Goal: Task Accomplishment & Management: Use online tool/utility

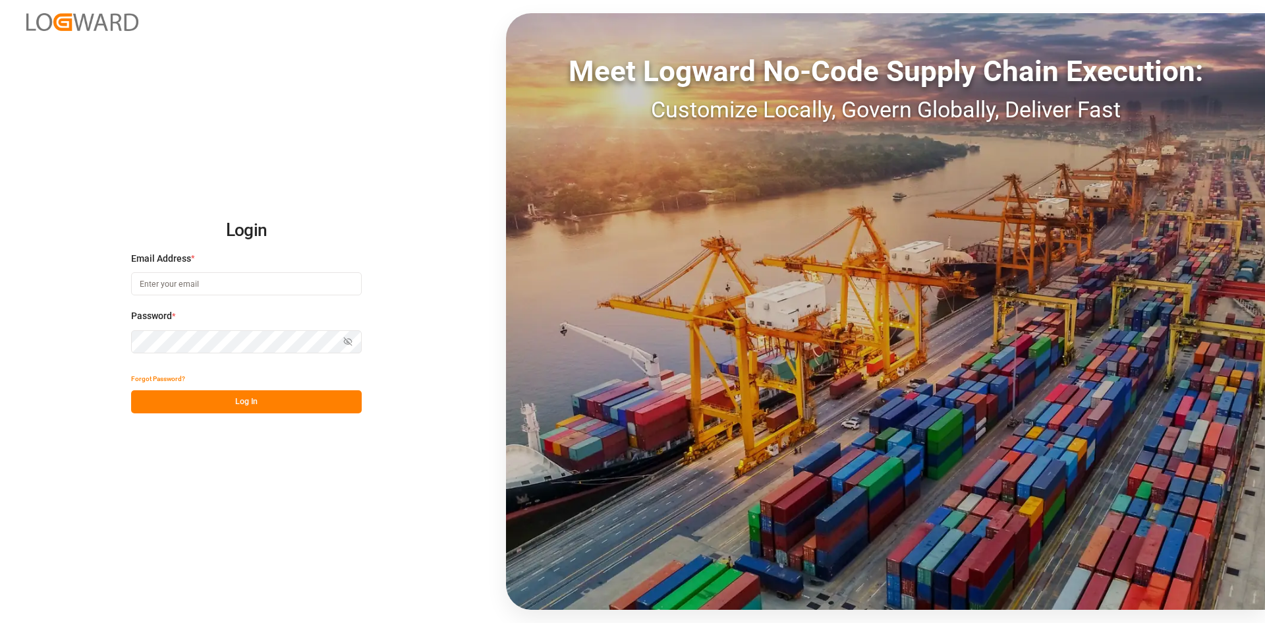
click at [185, 281] on input at bounding box center [246, 283] width 231 height 23
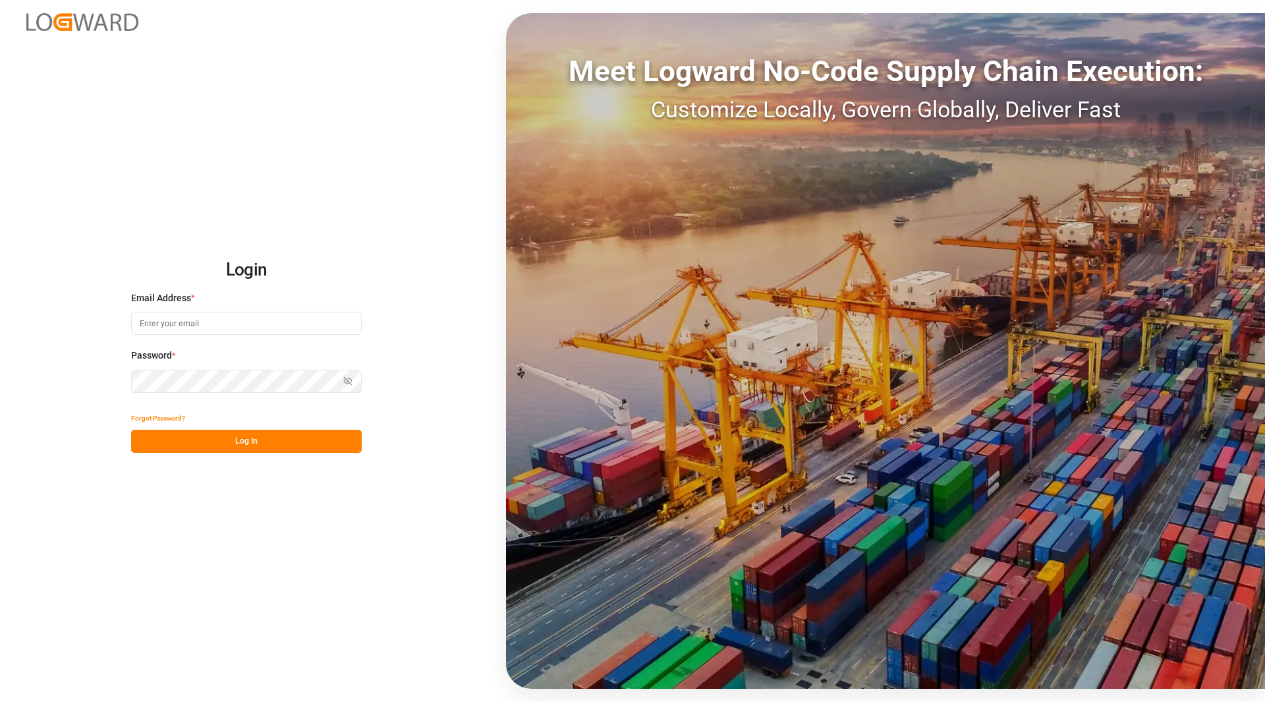
click at [201, 328] on input at bounding box center [246, 323] width 231 height 23
type input "[PERSON_NAME][EMAIL_ADDRESS][PERSON_NAME][DOMAIN_NAME]"
click at [231, 441] on button "Log In" at bounding box center [246, 441] width 231 height 23
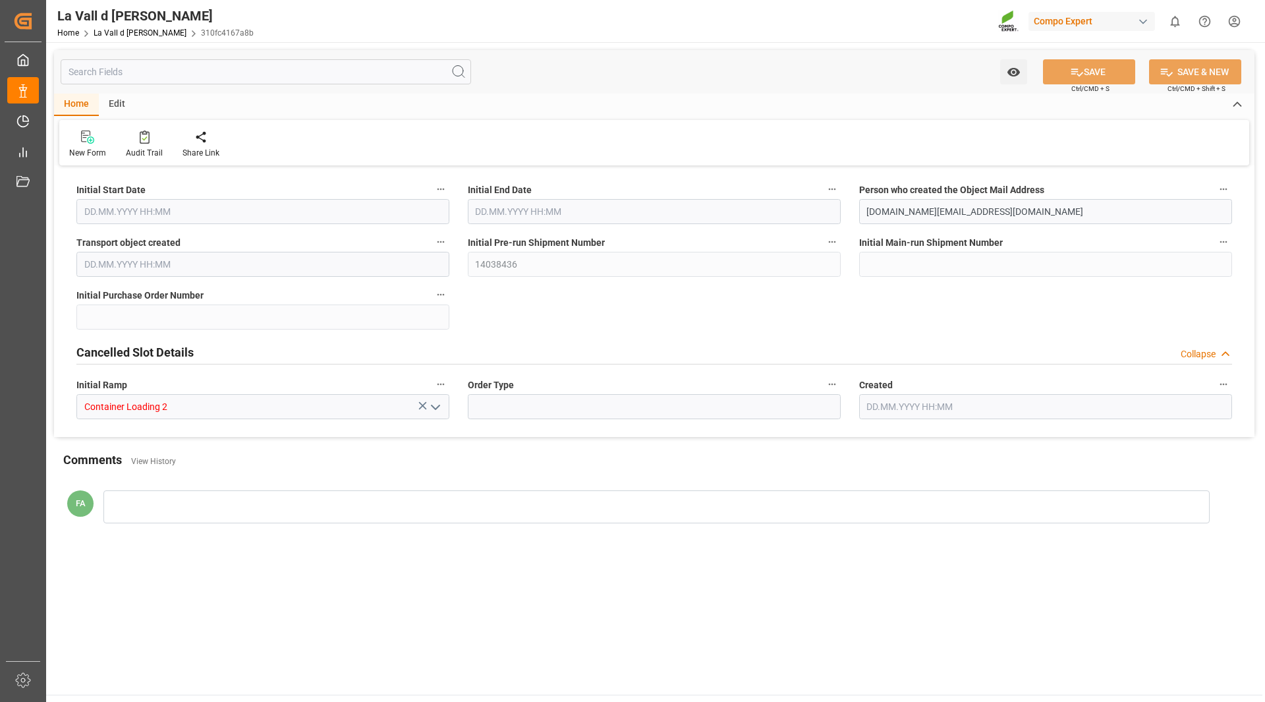
type input "[DATE] 08:30"
type input "[DATE] 09:00"
type input "[DATE] 16:49"
type input "[DATE] 16:27"
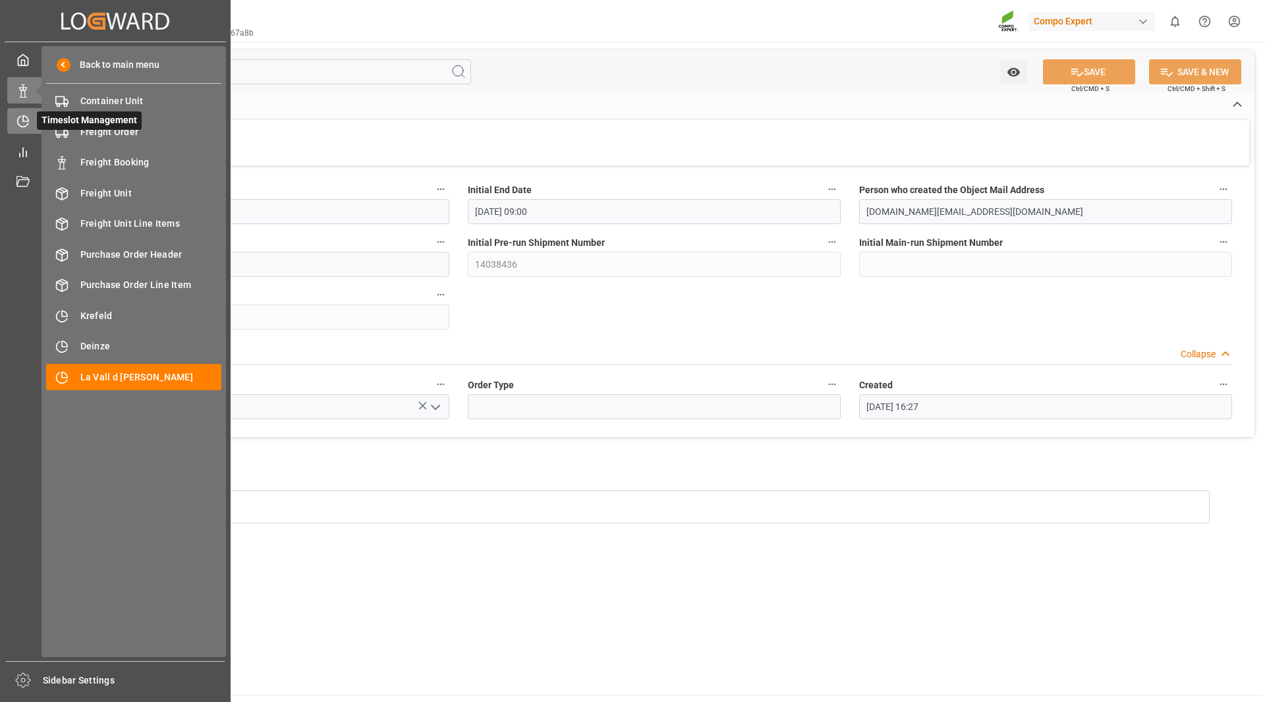
click at [21, 120] on icon at bounding box center [22, 121] width 13 height 13
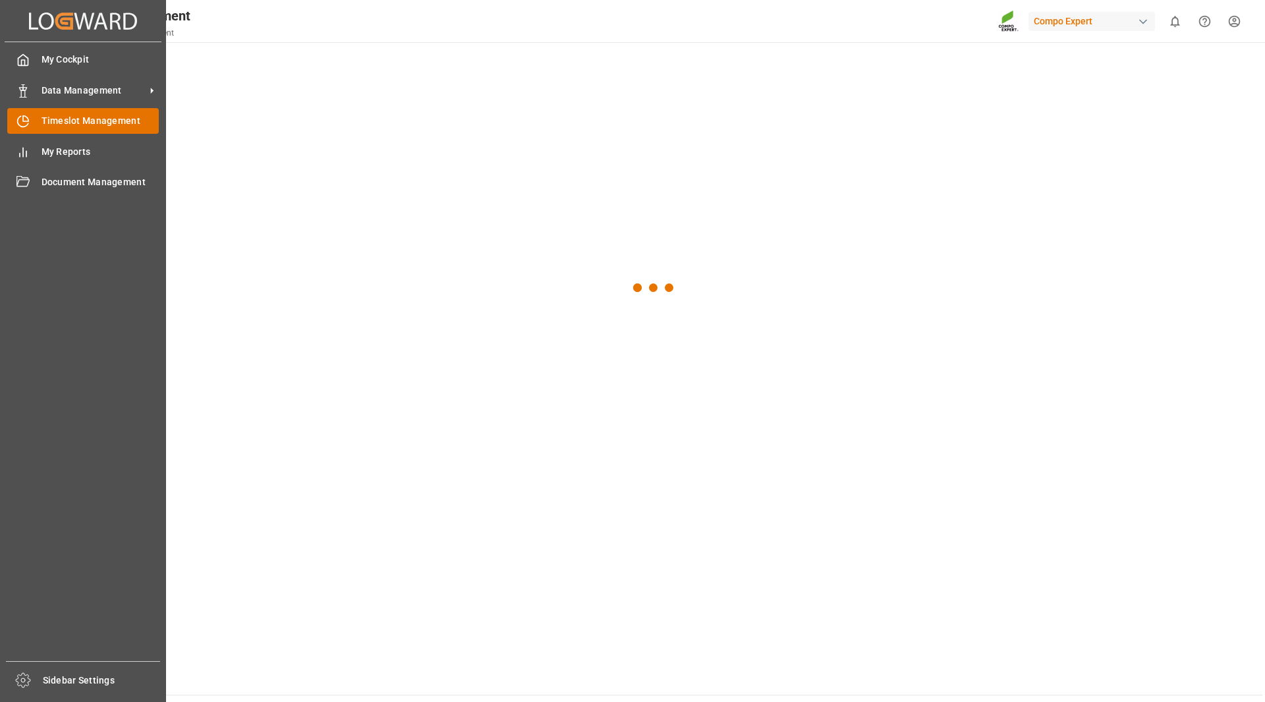
click at [90, 123] on span "Timeslot Management" at bounding box center [101, 121] width 118 height 14
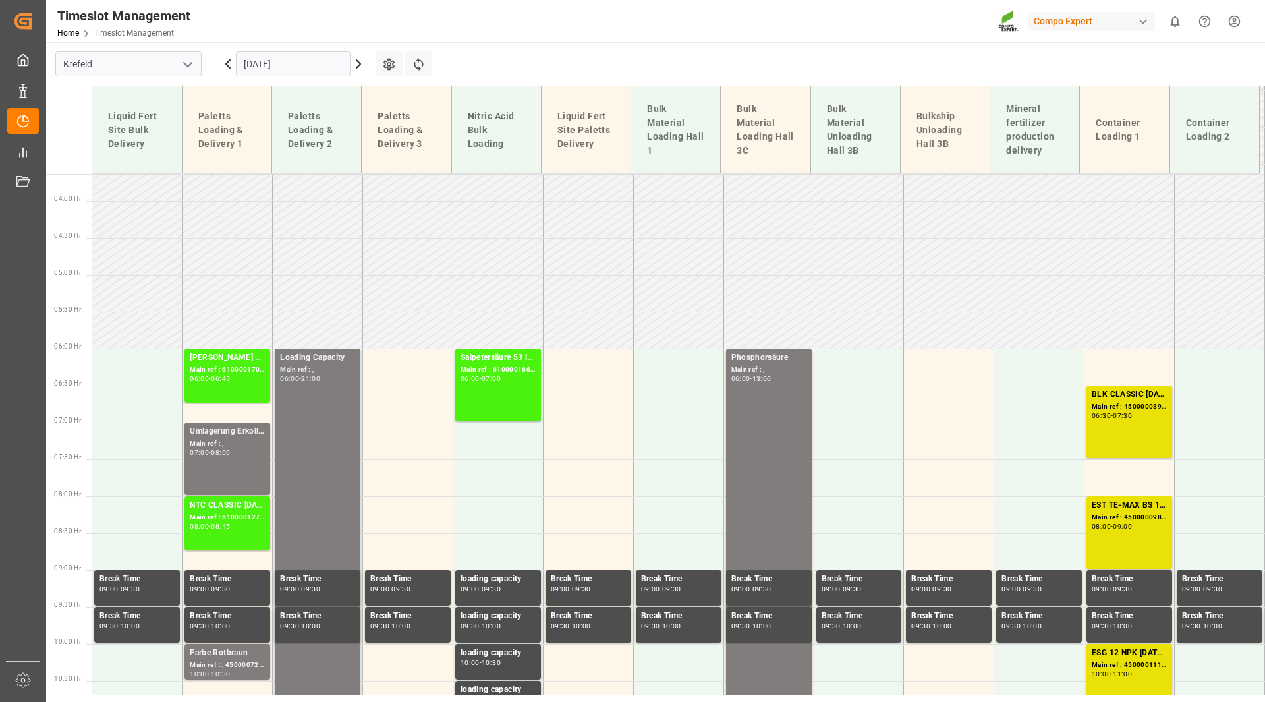
click at [276, 63] on input "[DATE]" at bounding box center [293, 63] width 115 height 25
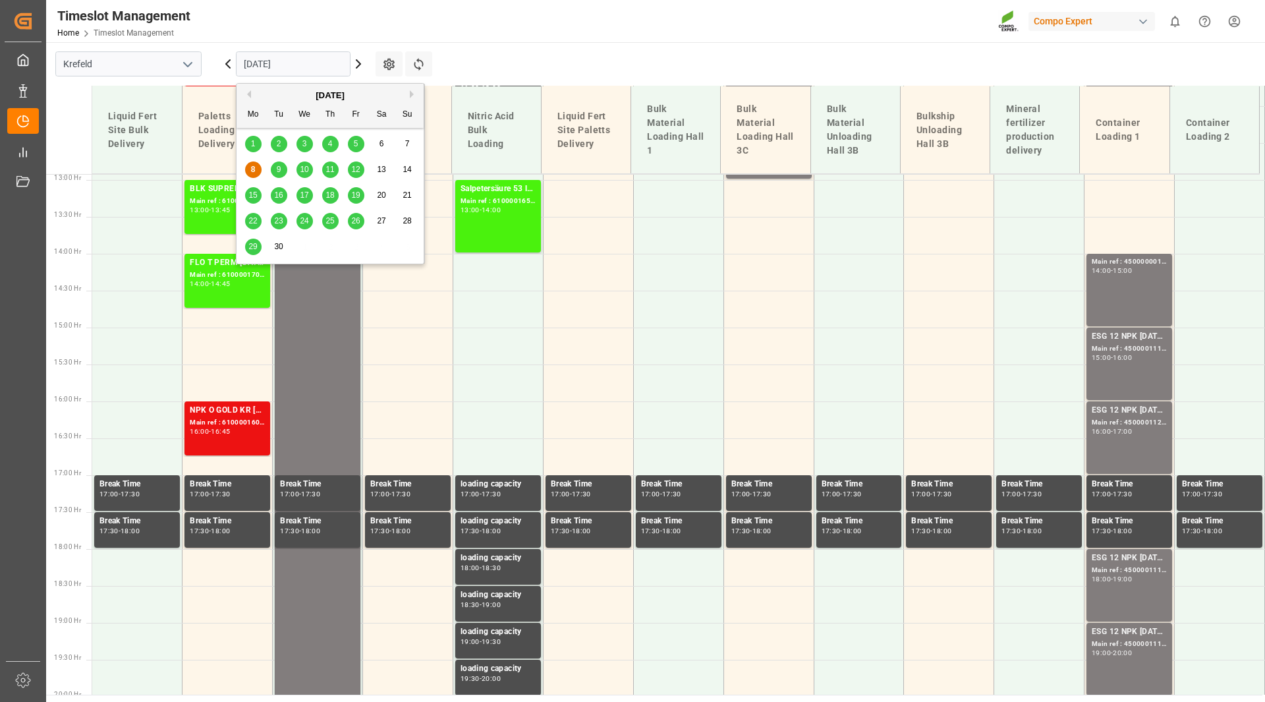
scroll to position [1140, 0]
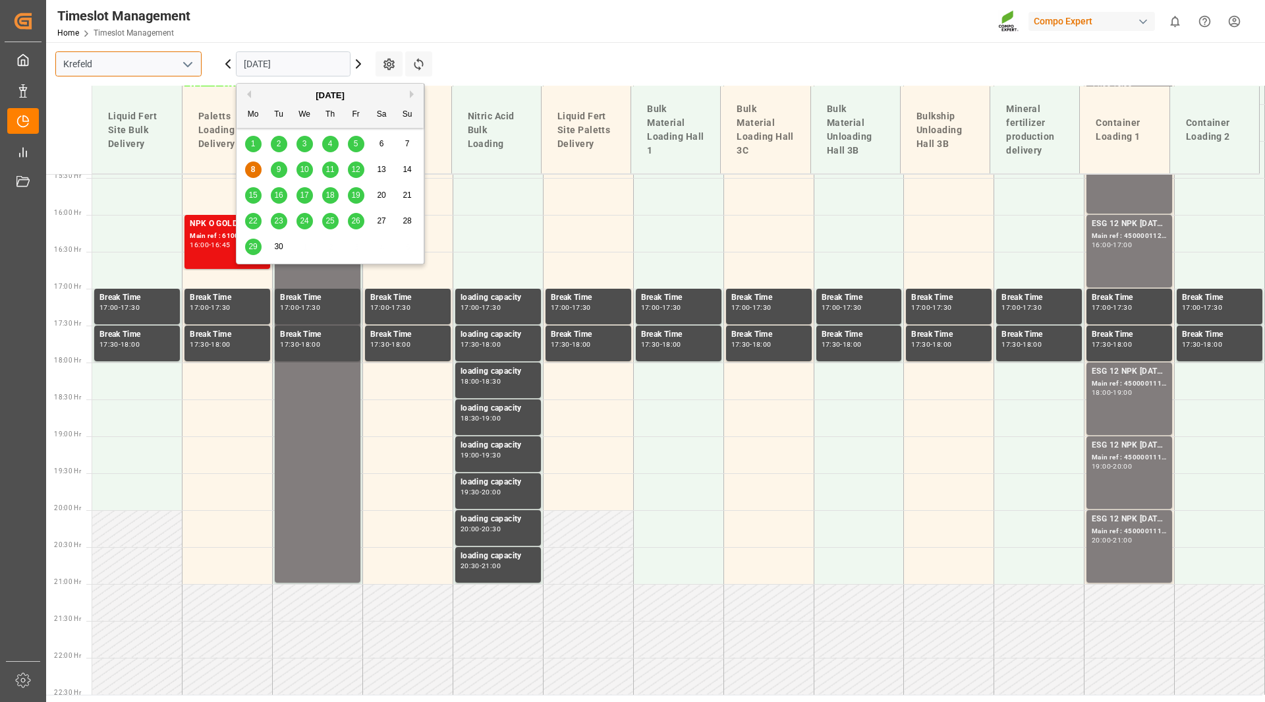
click at [146, 64] on input "Krefeld" at bounding box center [128, 63] width 146 height 25
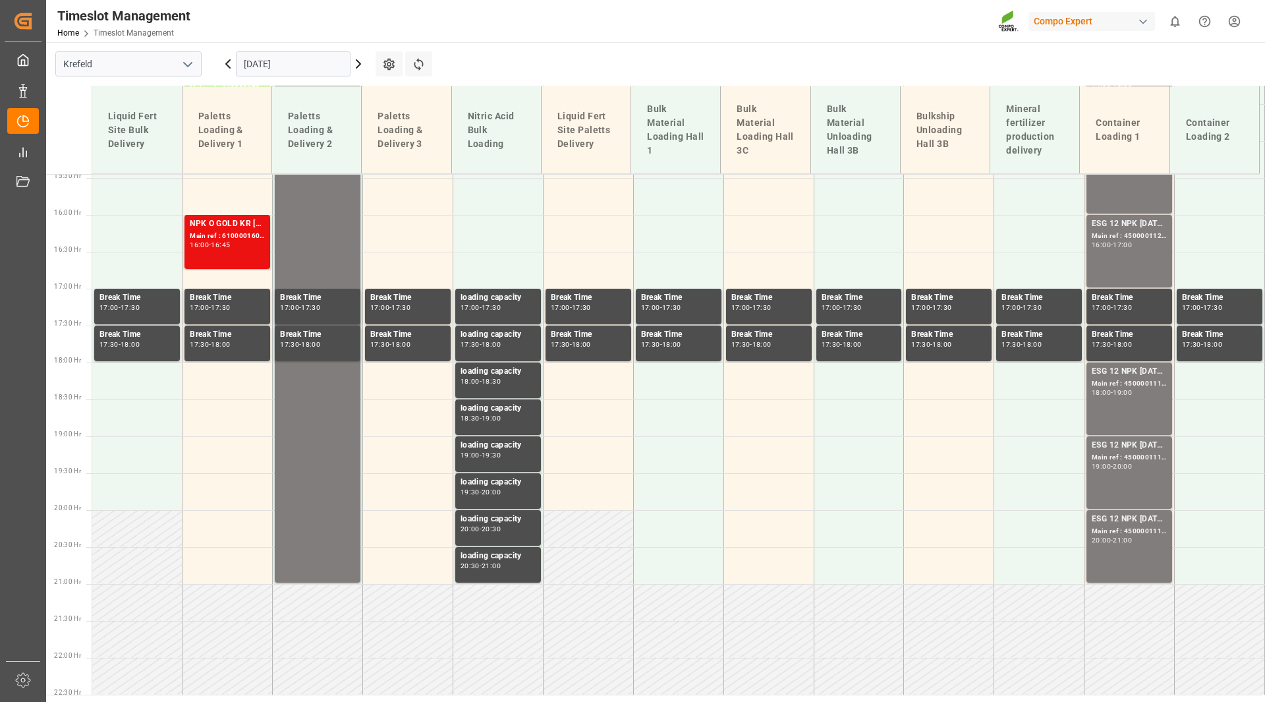
click at [180, 66] on button "open menu" at bounding box center [187, 64] width 20 height 20
drag, startPoint x: 150, startPoint y: 148, endPoint x: 273, endPoint y: 105, distance: 129.9
click at [151, 148] on div "La Vall d [PERSON_NAME]" at bounding box center [128, 153] width 145 height 30
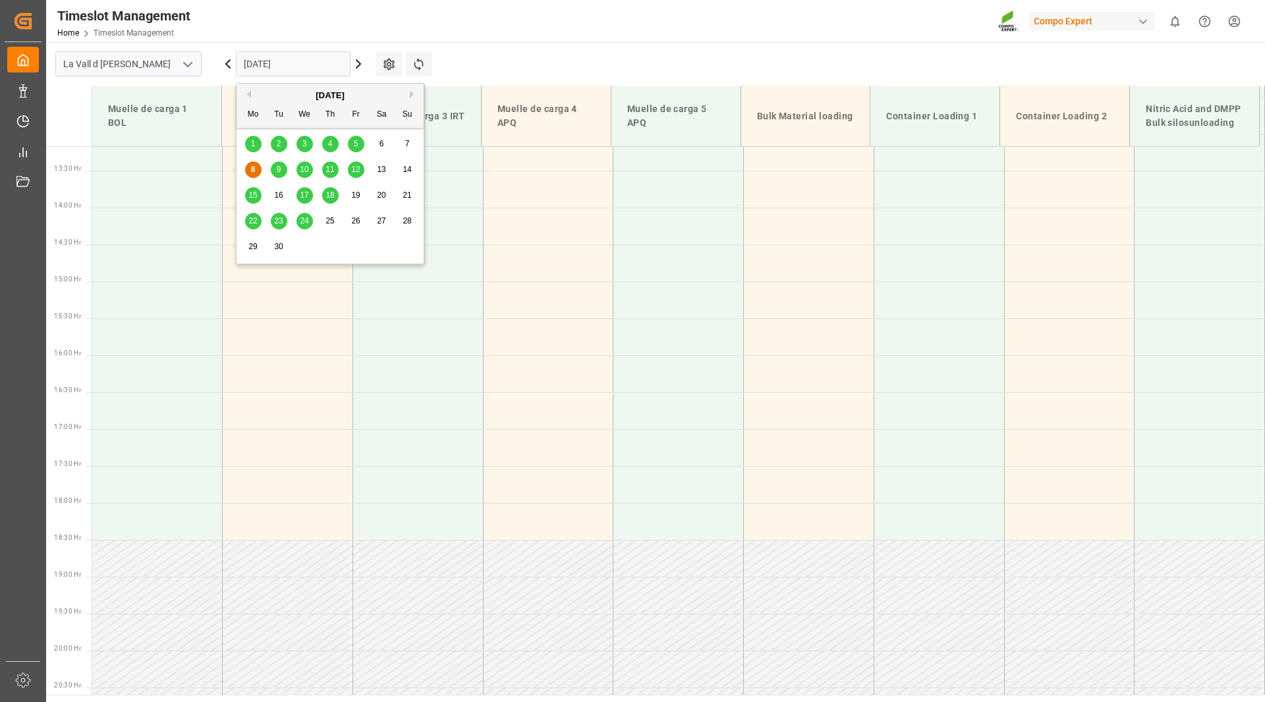
click at [301, 64] on input "[DATE]" at bounding box center [293, 63] width 115 height 25
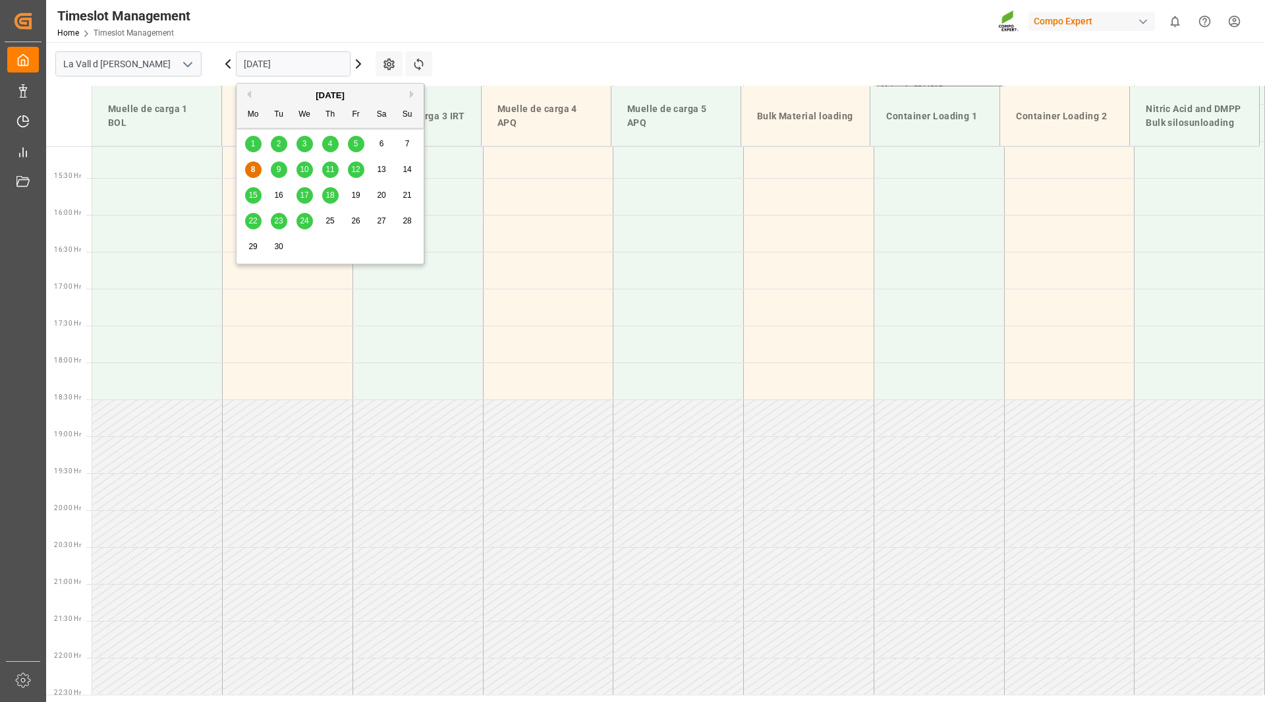
click at [357, 194] on span "19" at bounding box center [355, 194] width 9 height 9
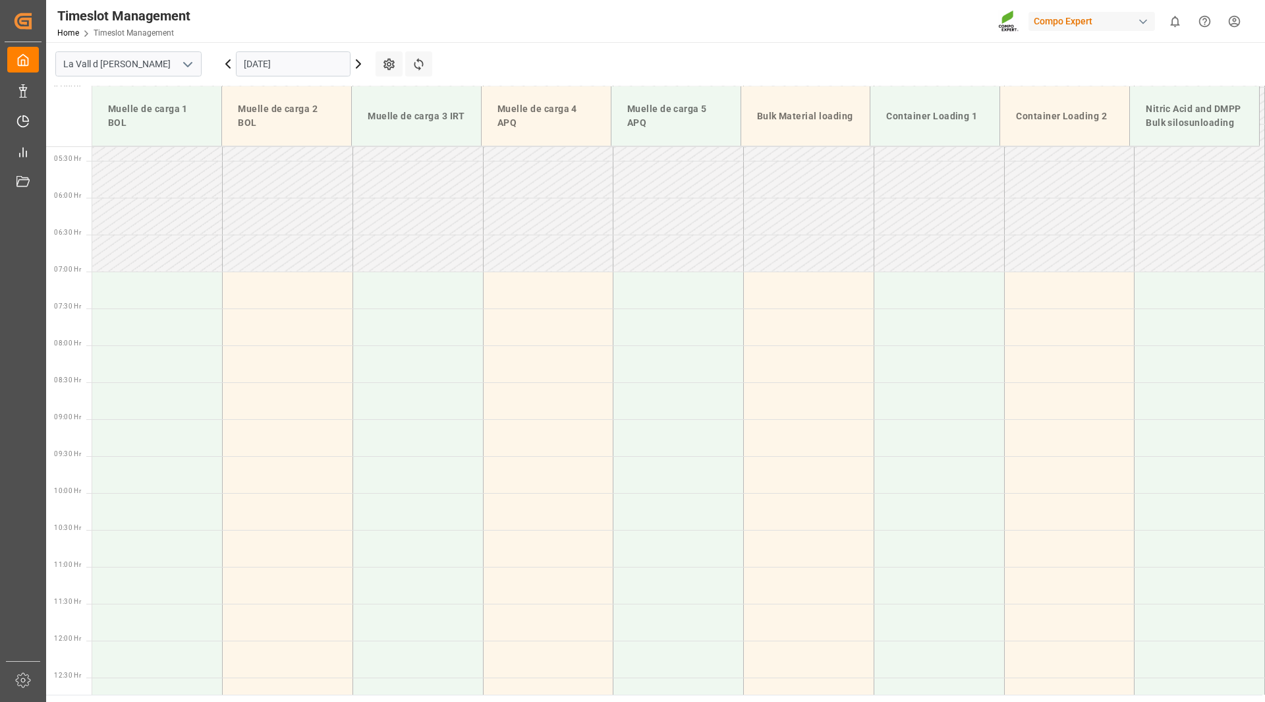
scroll to position [388, 0]
